Goal: Task Accomplishment & Management: Use online tool/utility

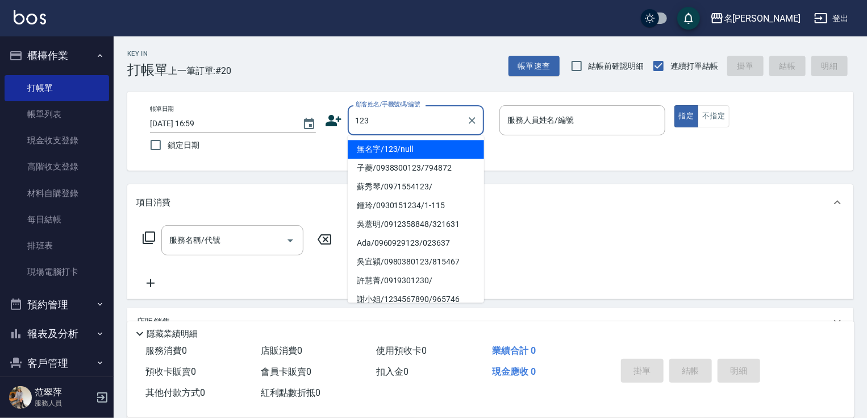
scroll to position [43, 0]
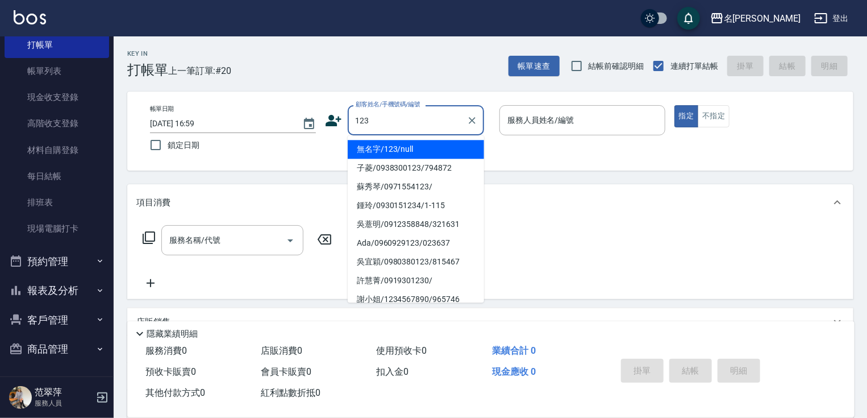
click at [442, 151] on li "無名字/123/null" at bounding box center [416, 149] width 136 height 19
type input "無名字/123/null"
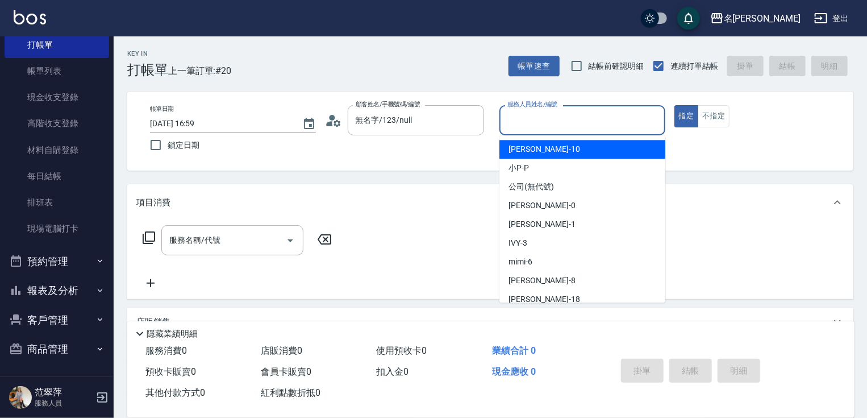
drag, startPoint x: 529, startPoint y: 118, endPoint x: 543, endPoint y: 166, distance: 50.2
click at [530, 120] on input "服務人員姓名/編號" at bounding box center [582, 120] width 156 height 20
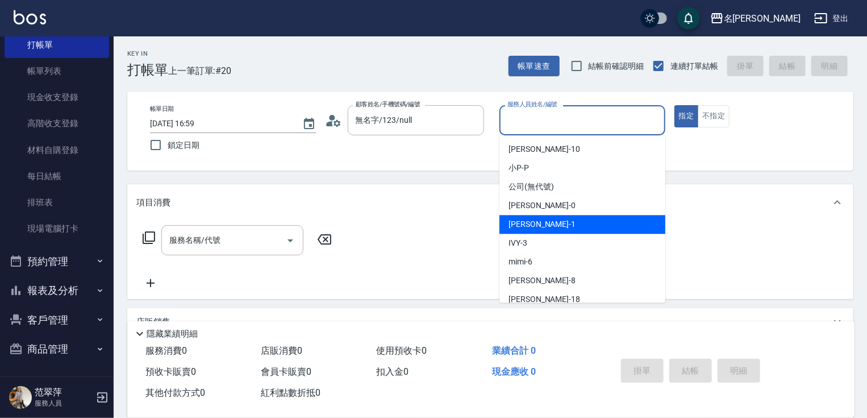
click at [545, 221] on div "[PERSON_NAME] -1" at bounding box center [582, 224] width 166 height 19
type input "[PERSON_NAME]-1"
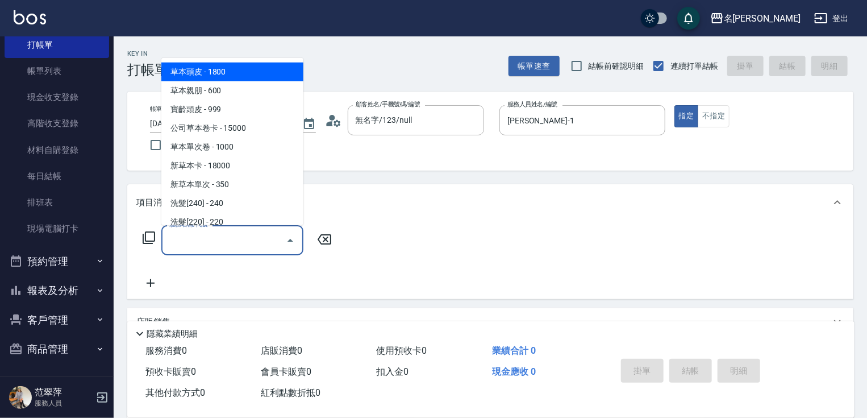
click at [232, 244] on input "服務名稱/代號" at bounding box center [223, 240] width 115 height 20
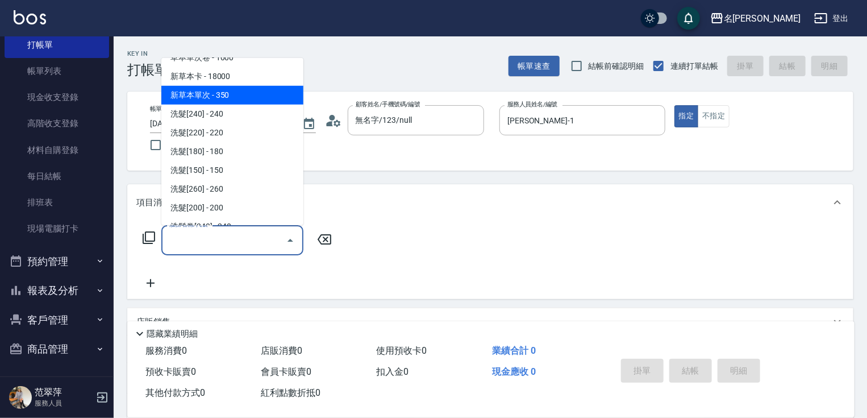
scroll to position [91, 0]
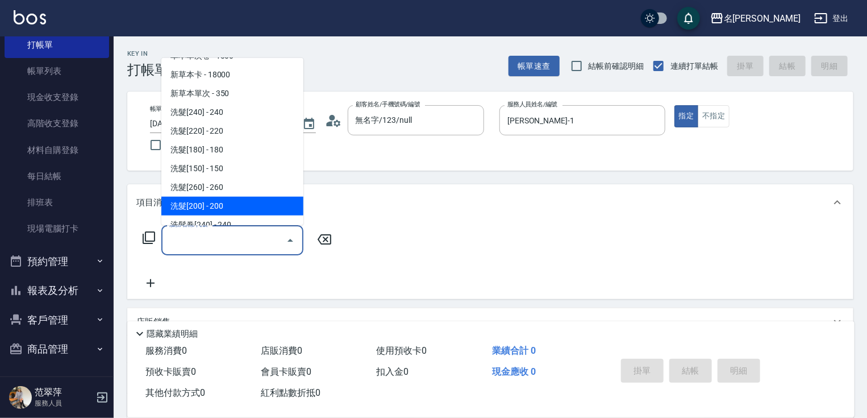
click at [239, 198] on span "洗髮[200] - 200" at bounding box center [232, 206] width 142 height 19
type input "洗髮[200](205)"
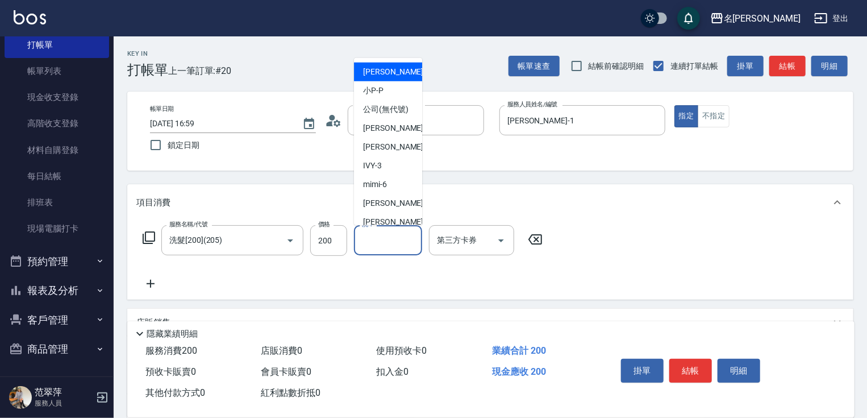
click at [386, 241] on input "洗-1" at bounding box center [388, 240] width 58 height 20
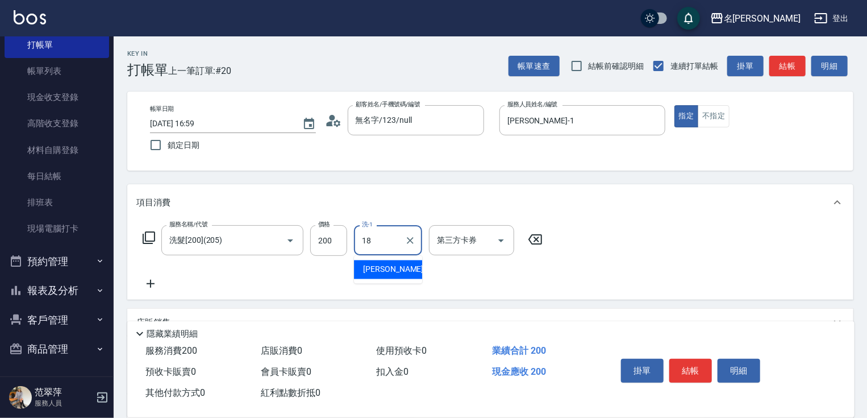
type input "[PERSON_NAME]-18"
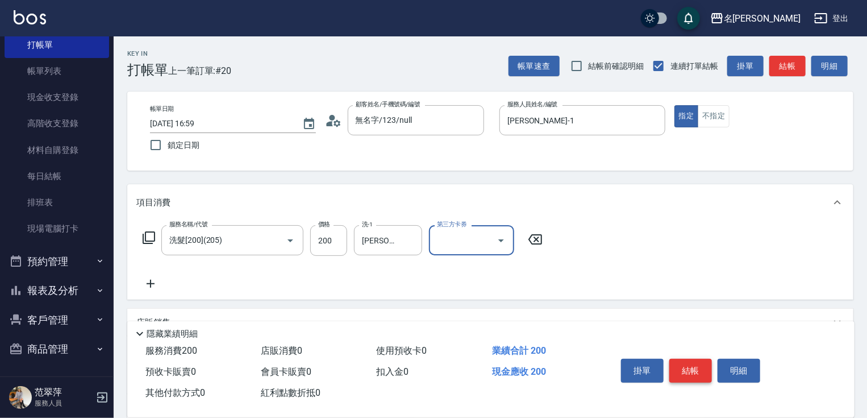
click at [679, 366] on button "結帳" at bounding box center [690, 370] width 43 height 24
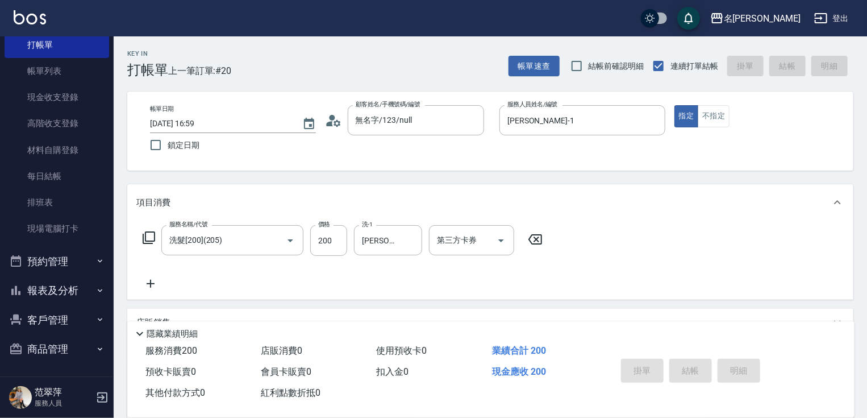
type input "[DATE] 17:39"
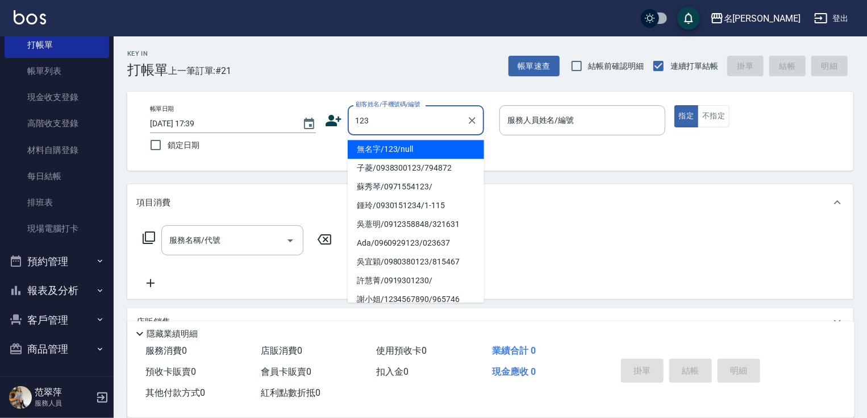
click at [413, 149] on li "無名字/123/null" at bounding box center [416, 149] width 136 height 19
type input "無名字/123/null"
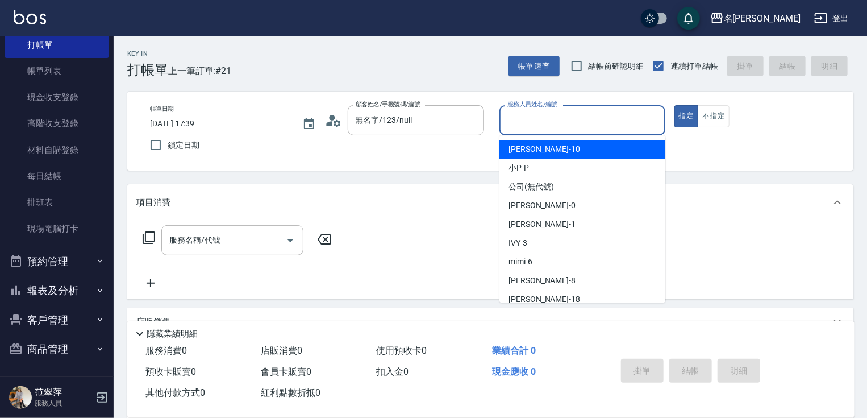
click at [527, 127] on input "服務人員姓名/編號" at bounding box center [582, 120] width 156 height 20
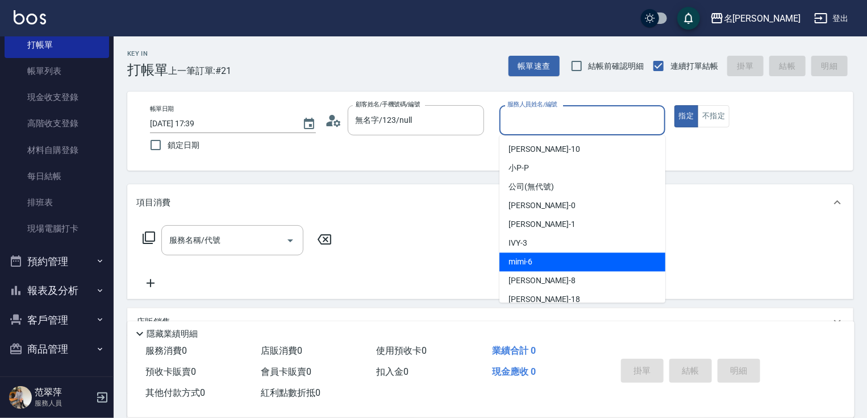
click at [527, 260] on span "mimi -6" at bounding box center [520, 262] width 24 height 12
type input "mimi-6"
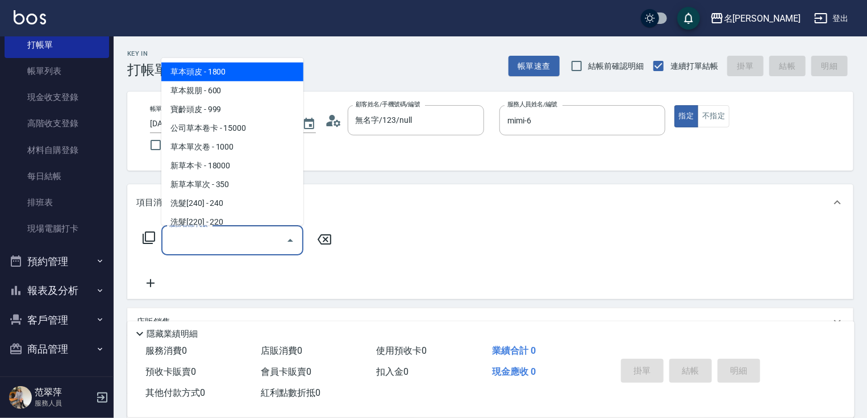
click at [217, 239] on div "服務名稱/代號 服務名稱/代號" at bounding box center [232, 240] width 142 height 30
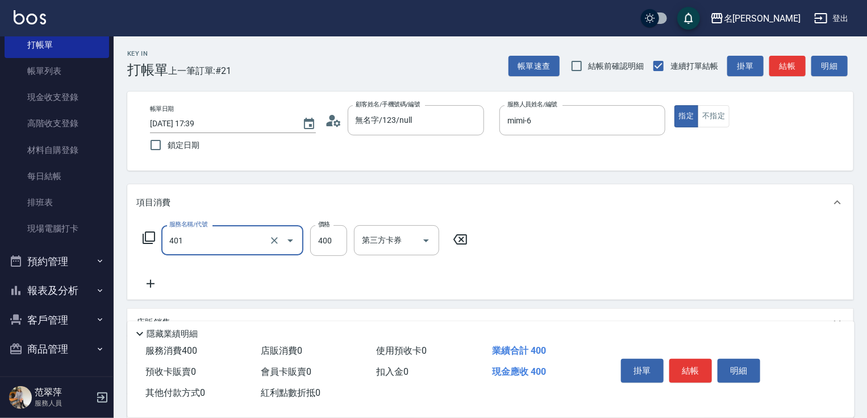
type input "剪髮(400)(401)"
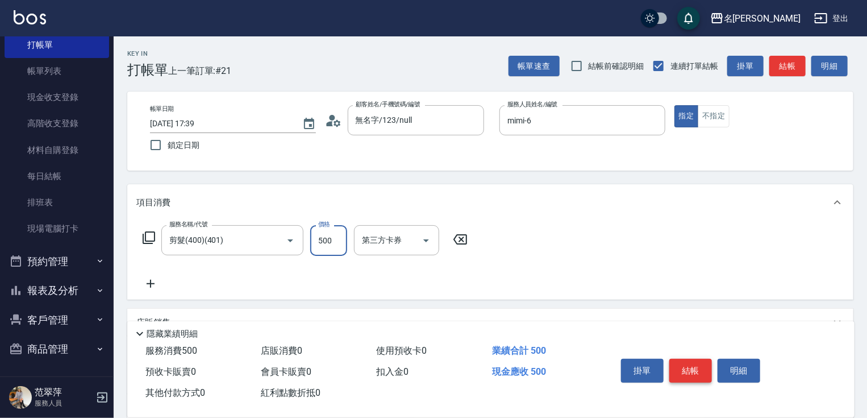
type input "500"
click at [704, 370] on button "結帳" at bounding box center [690, 370] width 43 height 24
